Goal: Task Accomplishment & Management: Manage account settings

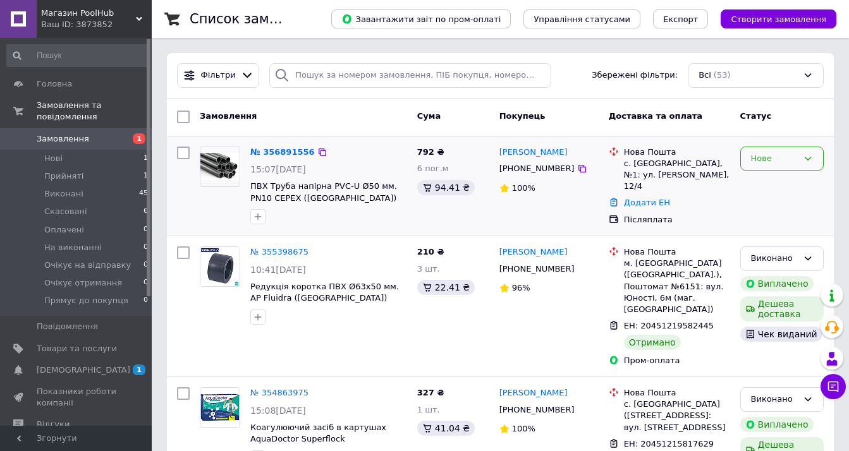
click at [780, 160] on div "Нове" at bounding box center [774, 158] width 47 height 13
click at [761, 236] on li "Скасовано" at bounding box center [782, 230] width 82 height 23
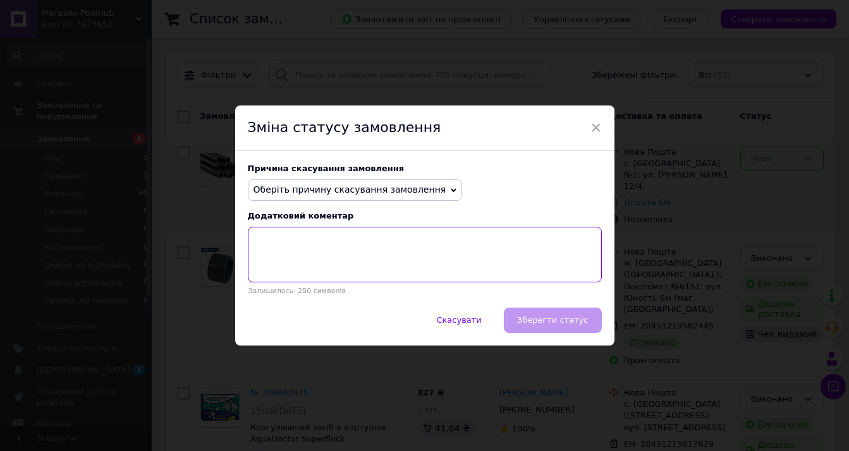
click at [323, 240] on textarea at bounding box center [425, 255] width 354 height 56
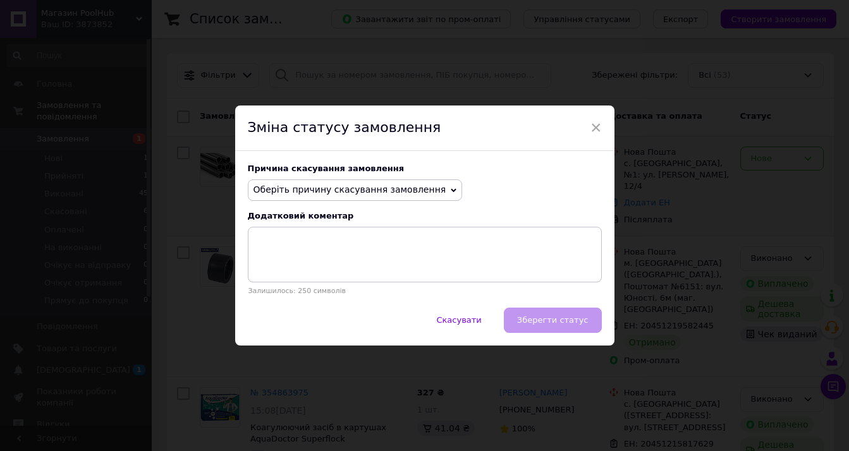
click at [346, 191] on span "Оберіть причину скасування замовлення" at bounding box center [350, 190] width 193 height 10
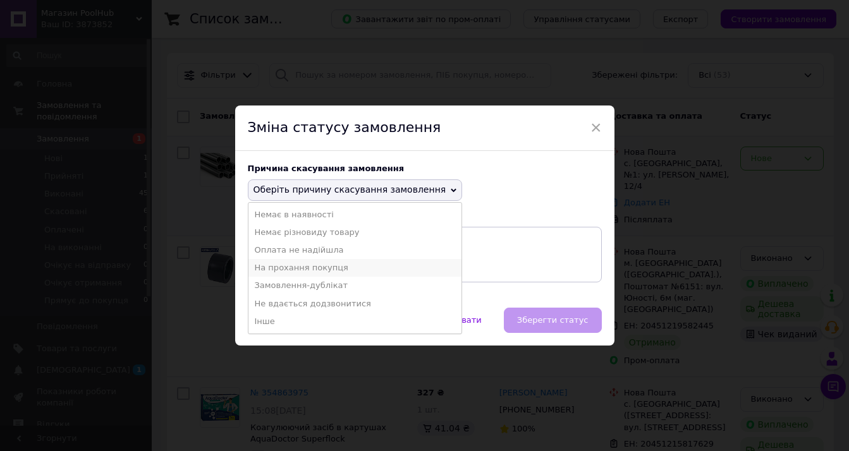
click at [340, 271] on li "На прохання покупця" at bounding box center [355, 268] width 214 height 18
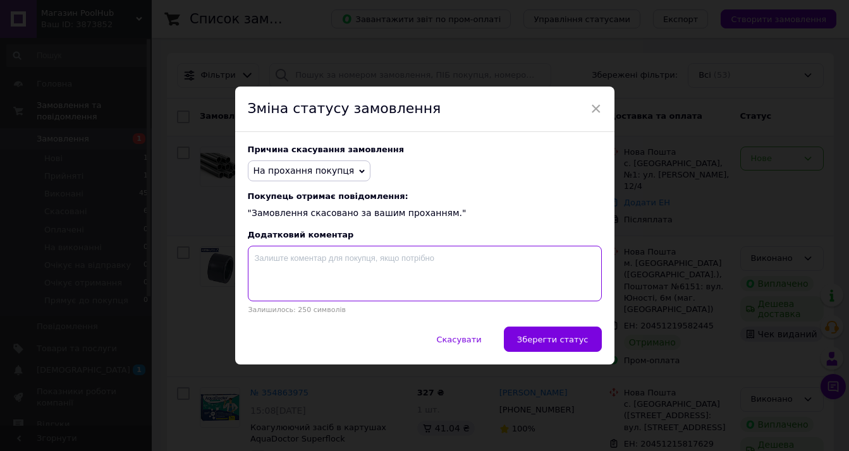
click at [307, 257] on textarea at bounding box center [425, 274] width 354 height 56
type textarea "G"
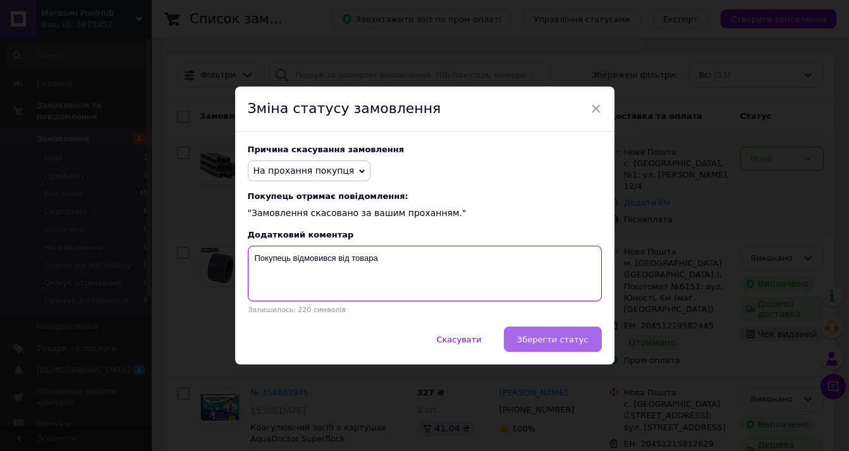
type textarea "Покупець відмовився від товара"
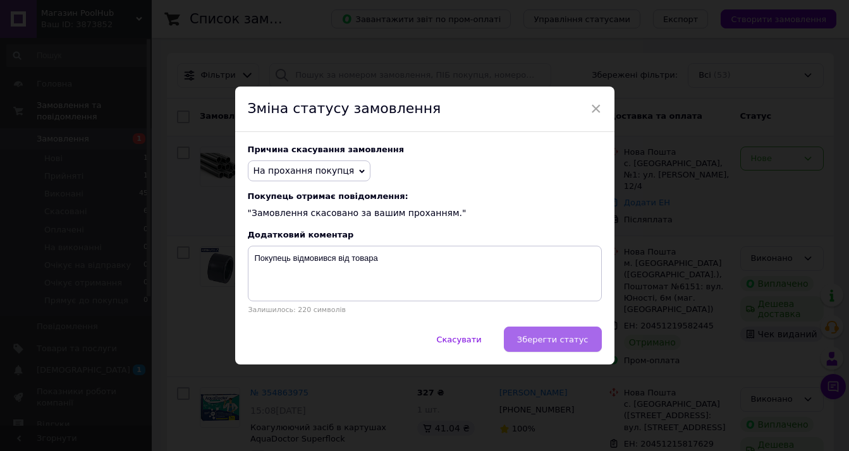
click at [537, 337] on span "Зберегти статус" at bounding box center [552, 339] width 71 height 9
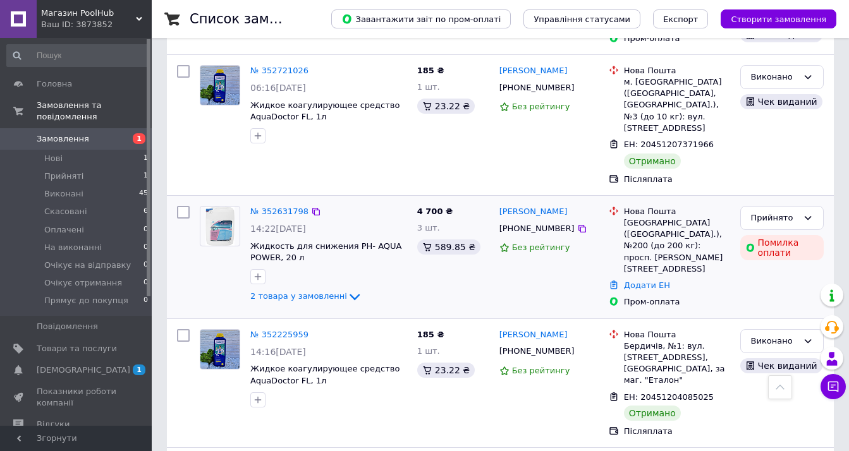
scroll to position [444, 0]
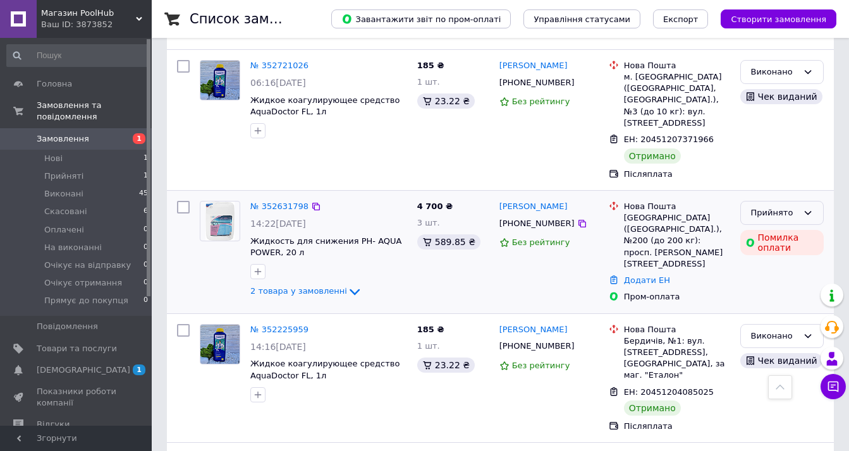
click at [792, 207] on div "Прийнято" at bounding box center [774, 213] width 47 height 13
click at [773, 251] on li "Скасовано" at bounding box center [782, 262] width 82 height 23
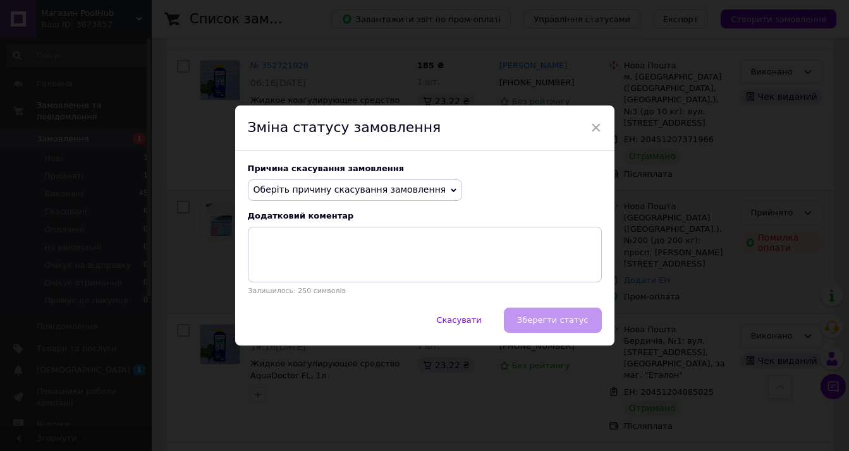
click at [338, 190] on span "Оберіть причину скасування замовлення" at bounding box center [350, 190] width 193 height 10
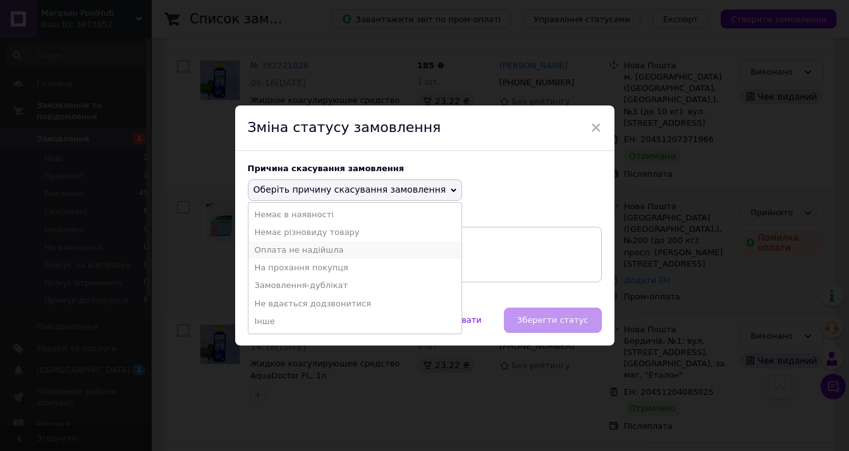
click at [321, 254] on li "Оплата не надійшла" at bounding box center [355, 250] width 214 height 18
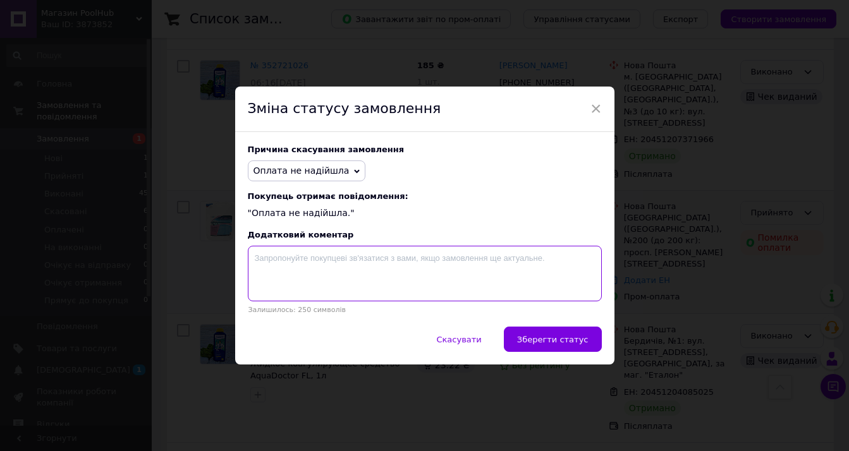
click at [395, 253] on textarea at bounding box center [425, 274] width 354 height 56
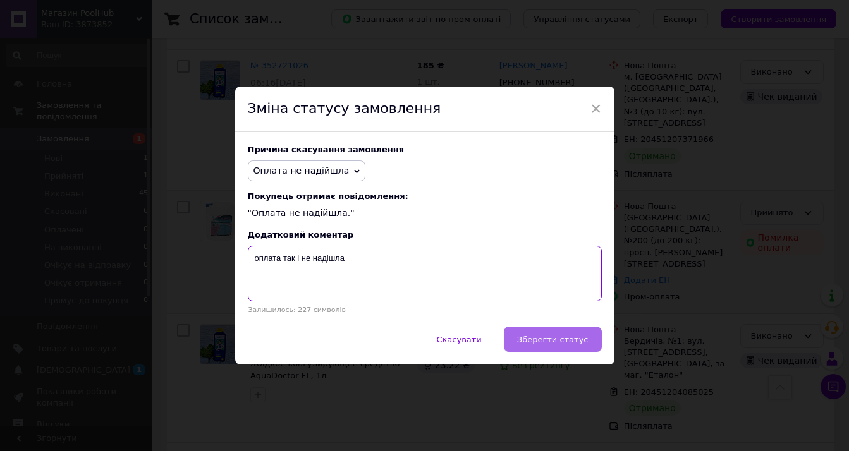
type textarea "оплата так і не надішла"
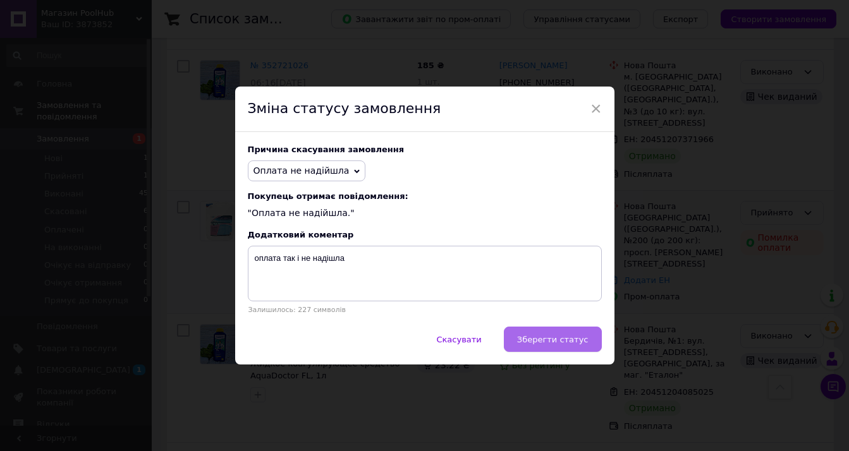
click at [562, 339] on span "Зберегти статус" at bounding box center [552, 339] width 71 height 9
